Goal: Information Seeking & Learning: Learn about a topic

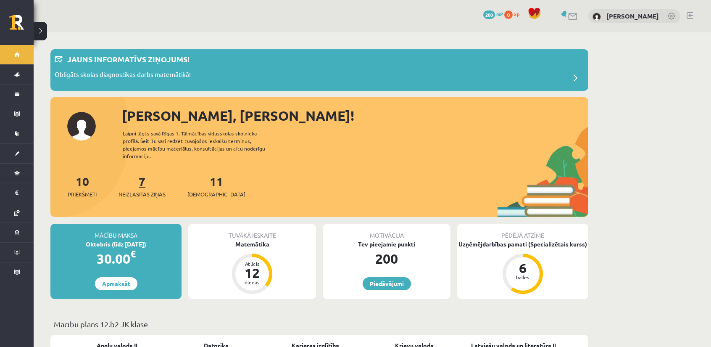
click at [153, 190] on span "Neizlasītās ziņas" at bounding box center [142, 194] width 47 height 8
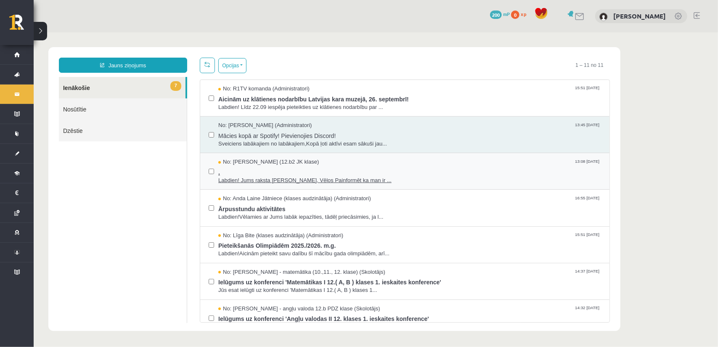
click at [404, 176] on span "Labdien! Jums raksta Leons Laikovskis, Vēlos Painformēt ka man ir ..." at bounding box center [409, 180] width 383 height 8
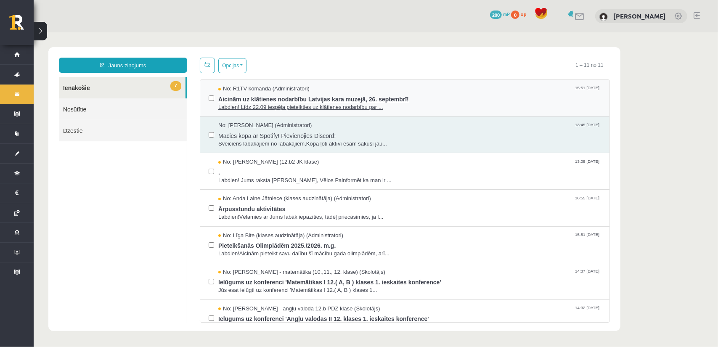
click at [407, 103] on span "Labdien! Līdz 22.09 iespēja pieteikties uz klātienes nodarbību par ..." at bounding box center [409, 107] width 383 height 8
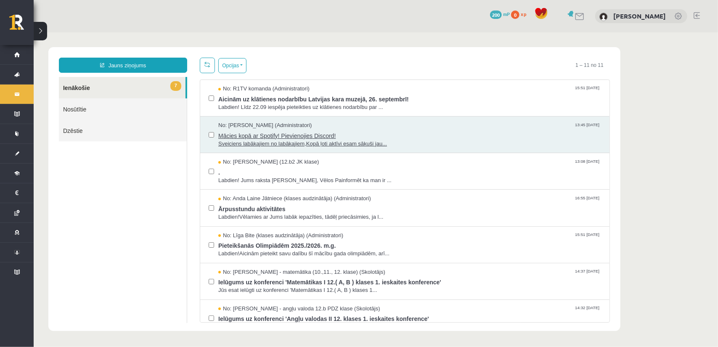
click at [397, 140] on span "Sveiciens labākajiem no labākajiem,Kopā ļoti aktīvi esam sākuši jau..." at bounding box center [409, 144] width 383 height 8
drag, startPoint x: 422, startPoint y: 177, endPoint x: 427, endPoint y: 182, distance: 7.1
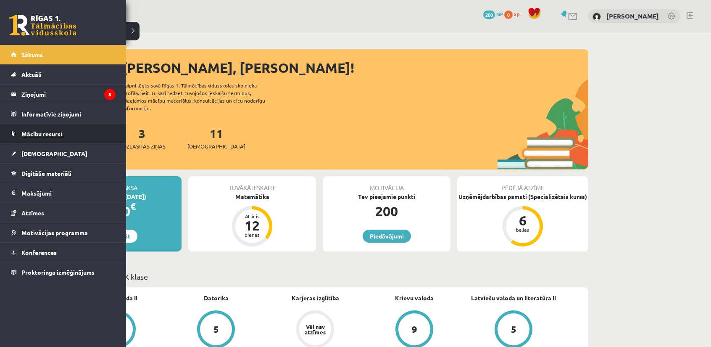
click at [75, 135] on link "Mācību resursi" at bounding box center [63, 133] width 105 height 19
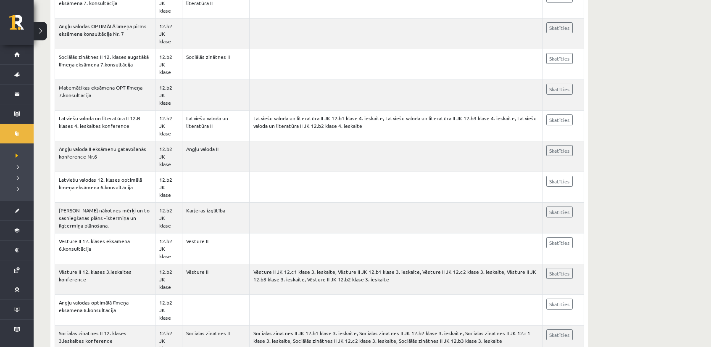
scroll to position [799, 0]
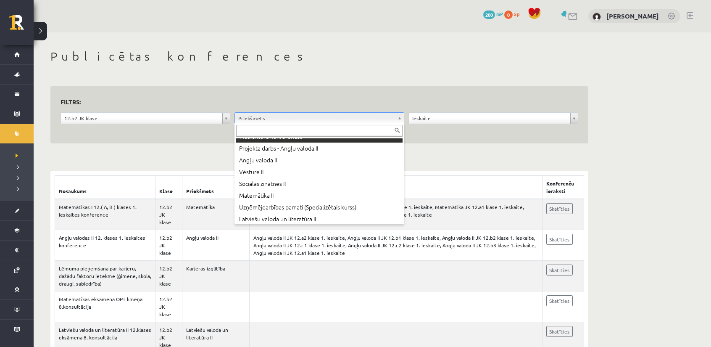
scroll to position [294, 0]
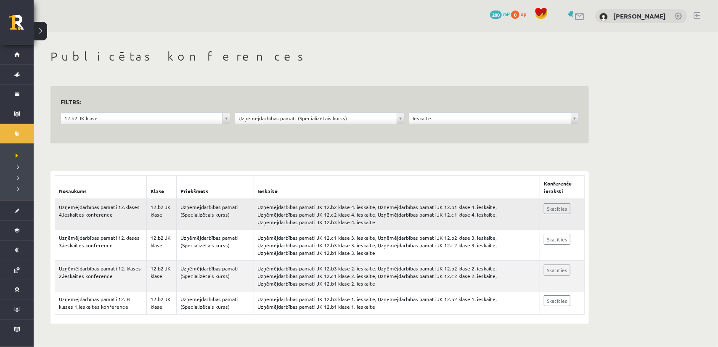
click at [223, 207] on td "Uzņēmējdarbības pamati (Specializētais kurss)" at bounding box center [214, 214] width 77 height 31
click at [292, 207] on td "Uzņēmējdarbības pamati JK 12.b2 klase 4. ieskaite, Uzņēmējdarbības pamati JK 12…" at bounding box center [397, 214] width 286 height 31
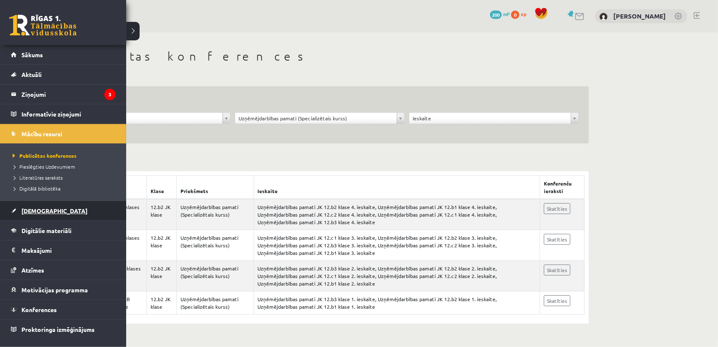
click at [48, 209] on link "[DEMOGRAPHIC_DATA]" at bounding box center [63, 210] width 105 height 19
